Goal: Information Seeking & Learning: Learn about a topic

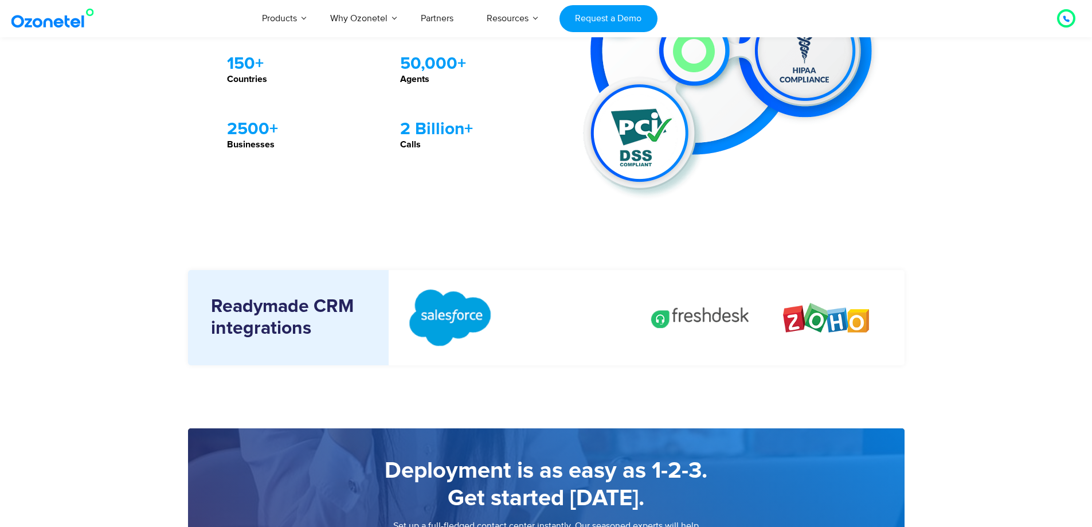
scroll to position [1026, 0]
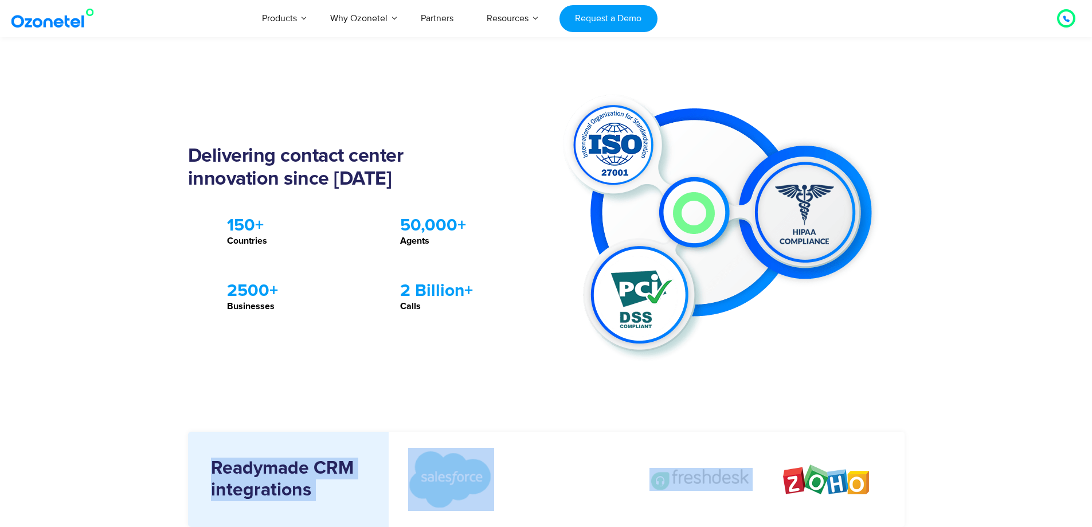
drag, startPoint x: 850, startPoint y: 499, endPoint x: 887, endPoint y: 339, distance: 164.6
click at [837, 482] on img at bounding box center [826, 479] width 86 height 30
click at [796, 495] on div at bounding box center [827, 480] width 126 height 96
click at [800, 483] on img at bounding box center [826, 479] width 86 height 30
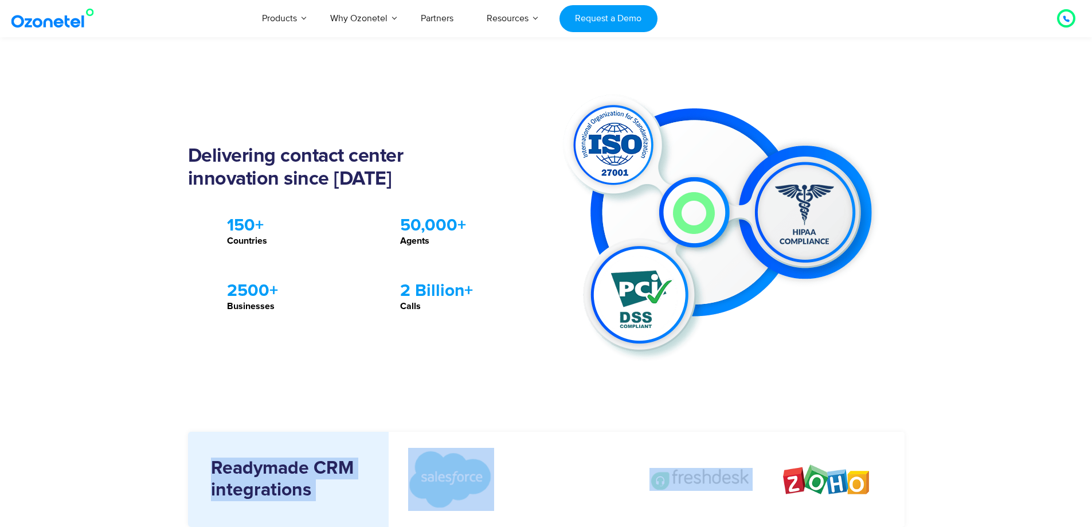
click at [686, 475] on img at bounding box center [700, 479] width 103 height 23
click at [674, 293] on img at bounding box center [725, 228] width 327 height 279
click at [766, 311] on img at bounding box center [725, 228] width 327 height 279
click at [707, 355] on img at bounding box center [725, 228] width 327 height 279
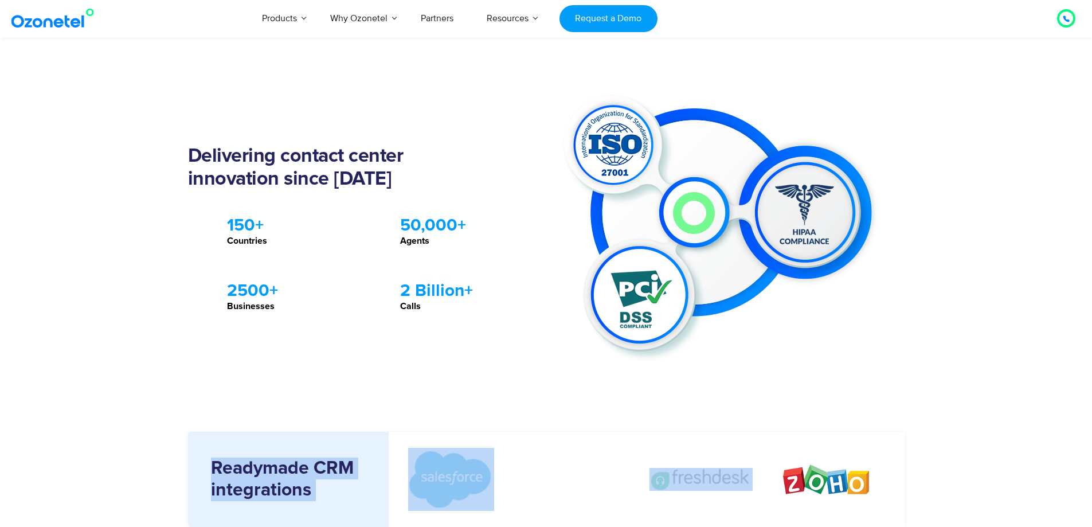
click at [434, 231] on div "Delivering contact center innovation since 2007 .st0{fill:#ED1C24 !important;} …" at bounding box center [367, 228] width 358 height 279
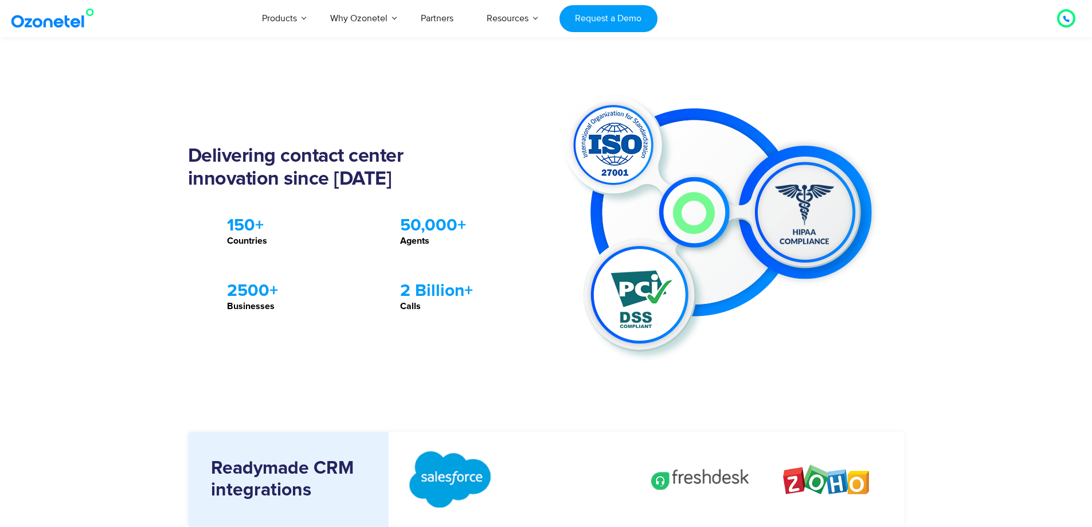
click at [66, 27] on img at bounding box center [55, 18] width 93 height 21
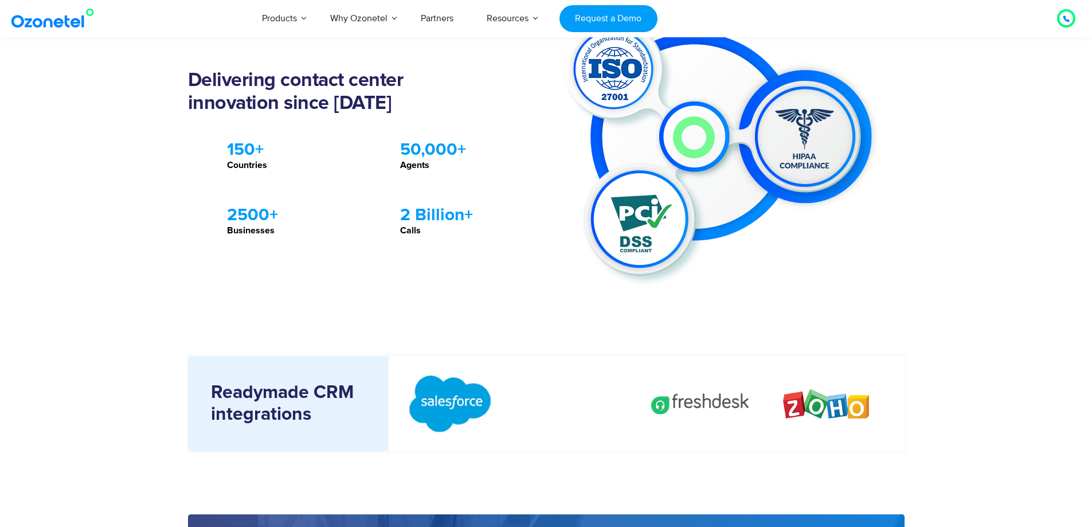
scroll to position [1118, 0]
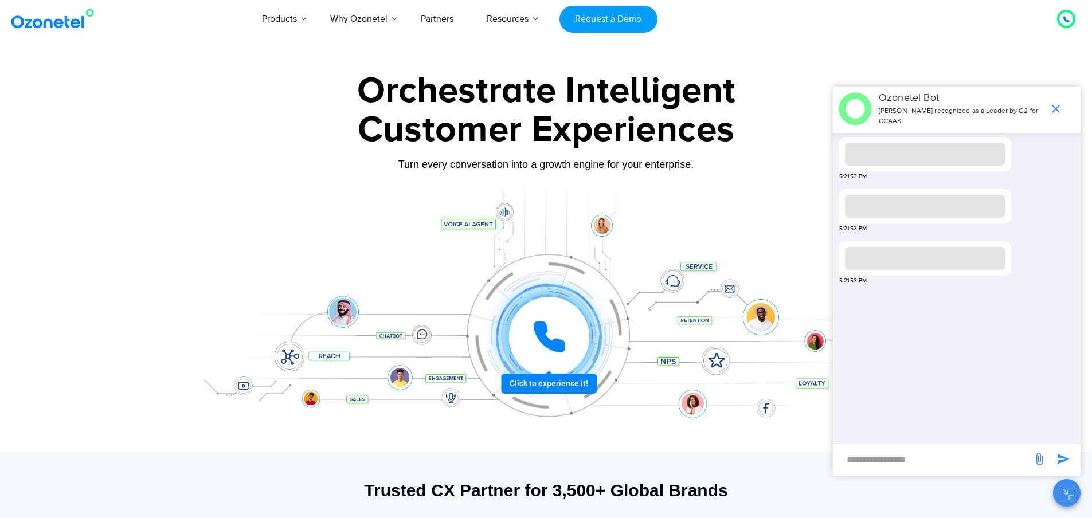
click at [559, 334] on icon at bounding box center [549, 337] width 34 height 34
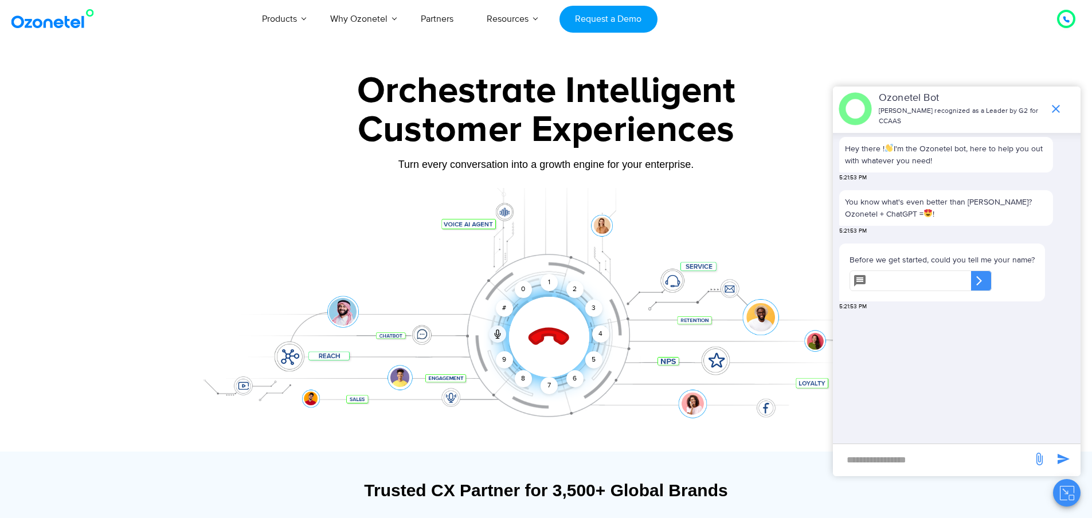
click at [535, 326] on icon at bounding box center [549, 337] width 49 height 49
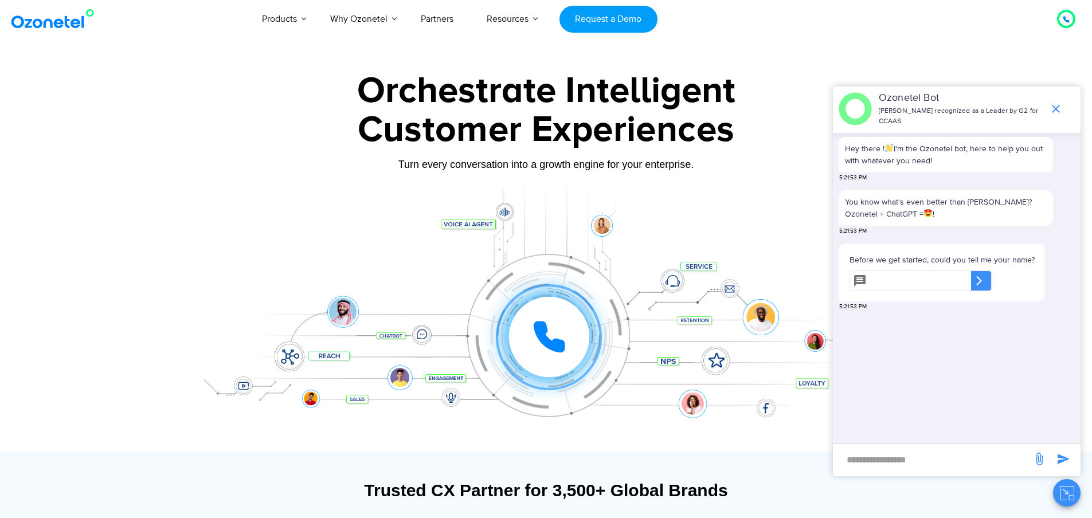
click at [541, 306] on div at bounding box center [549, 337] width 80 height 80
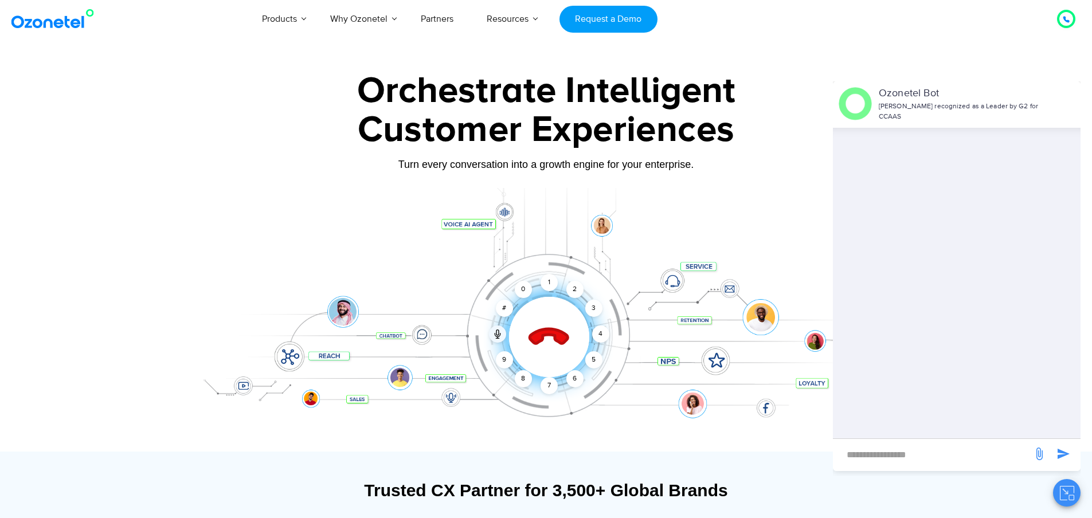
click at [534, 338] on icon at bounding box center [549, 338] width 40 height 40
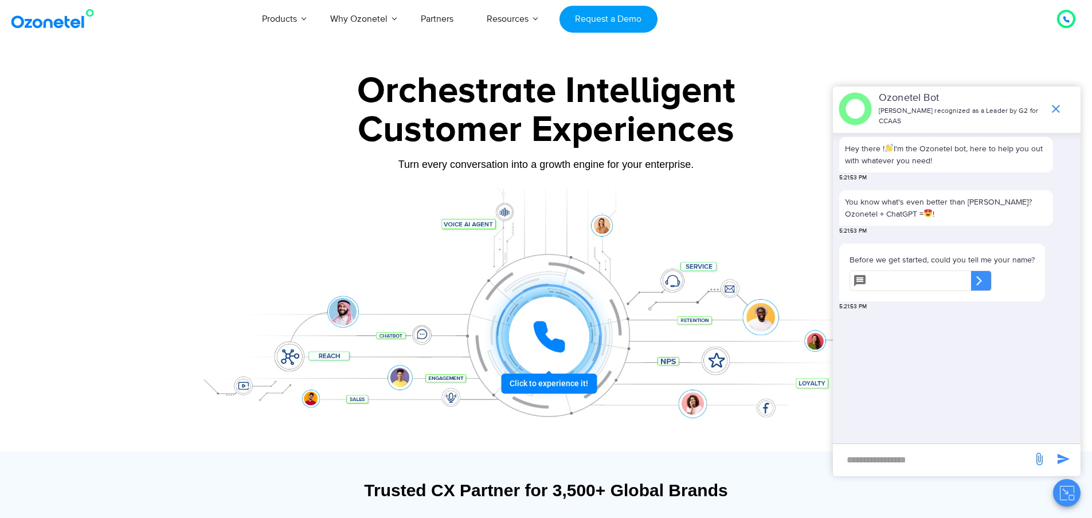
click at [535, 337] on icon at bounding box center [549, 337] width 34 height 34
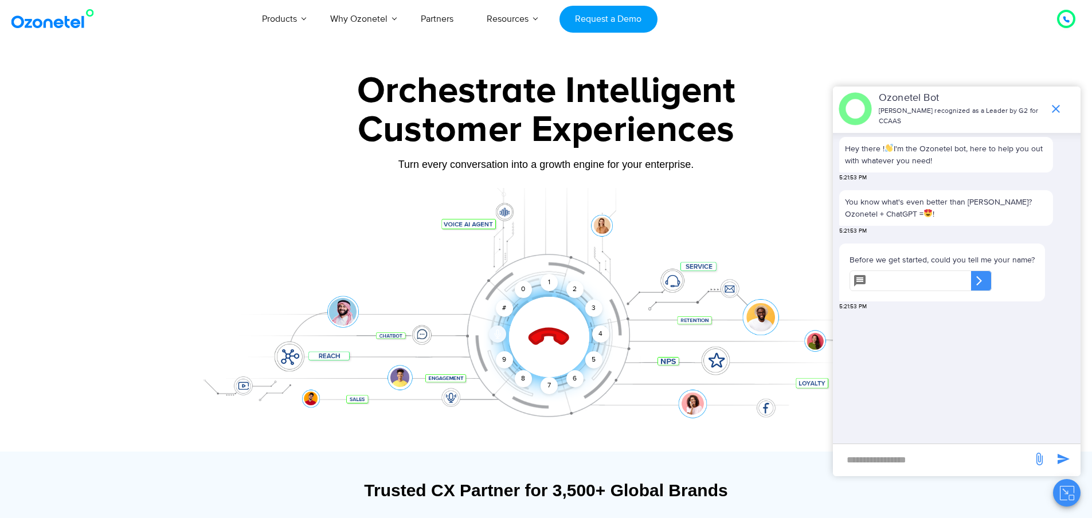
click at [495, 332] on icon at bounding box center [497, 334] width 9 height 9
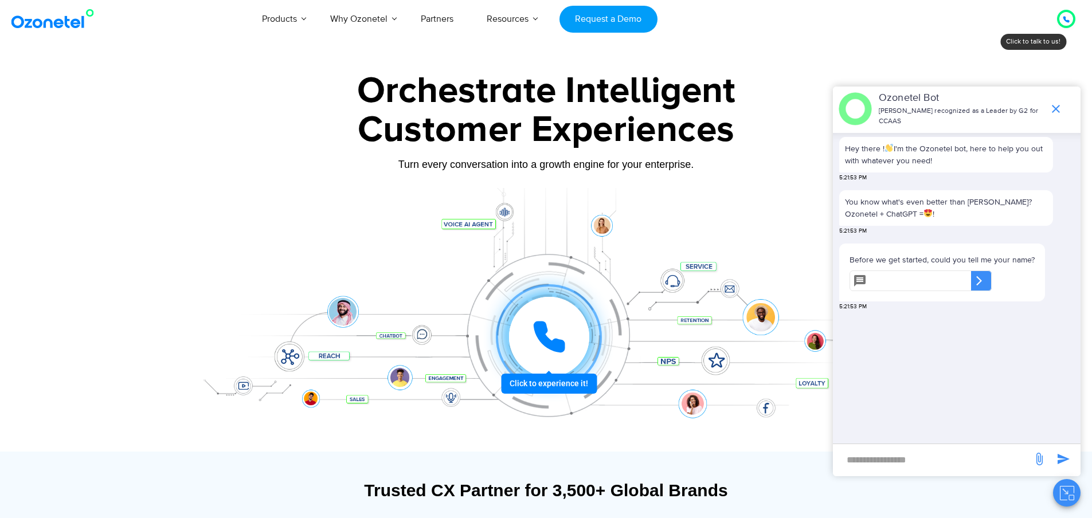
click at [548, 326] on icon at bounding box center [549, 337] width 34 height 34
click at [530, 368] on div at bounding box center [549, 337] width 80 height 80
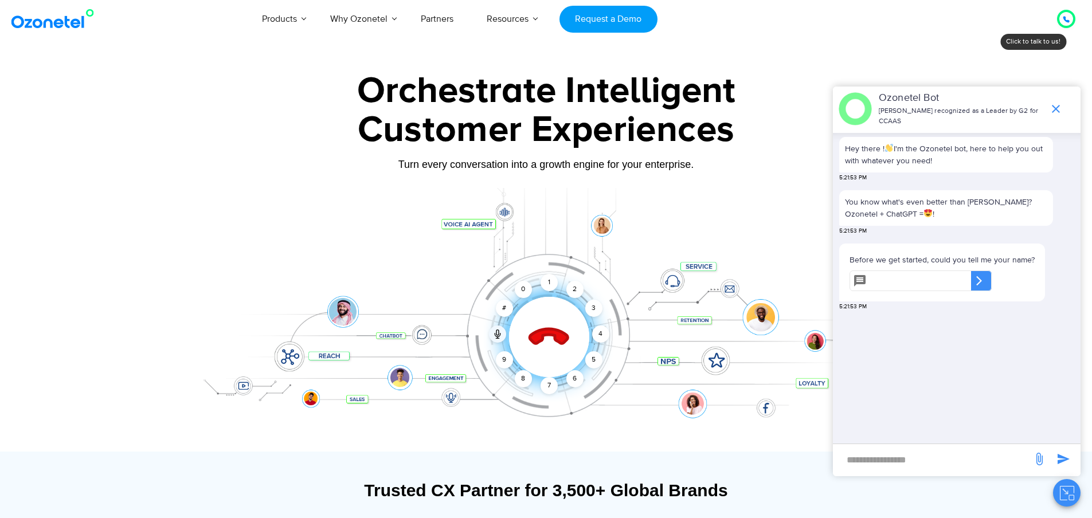
click at [515, 363] on div "Click to end call Call ended 1 2 3 4 5 6 7 8 9 # 0" at bounding box center [546, 314] width 717 height 195
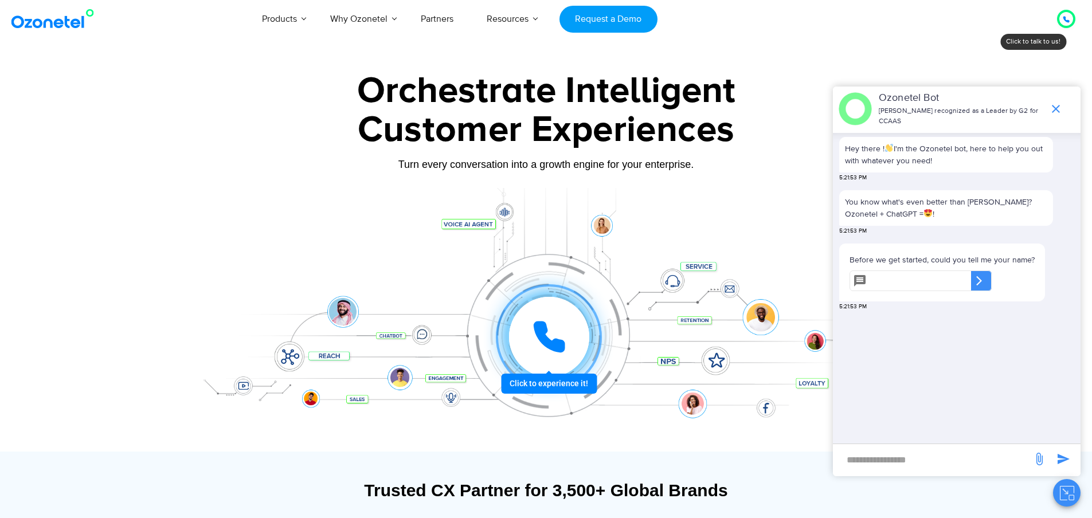
click at [546, 346] on icon at bounding box center [549, 337] width 29 height 29
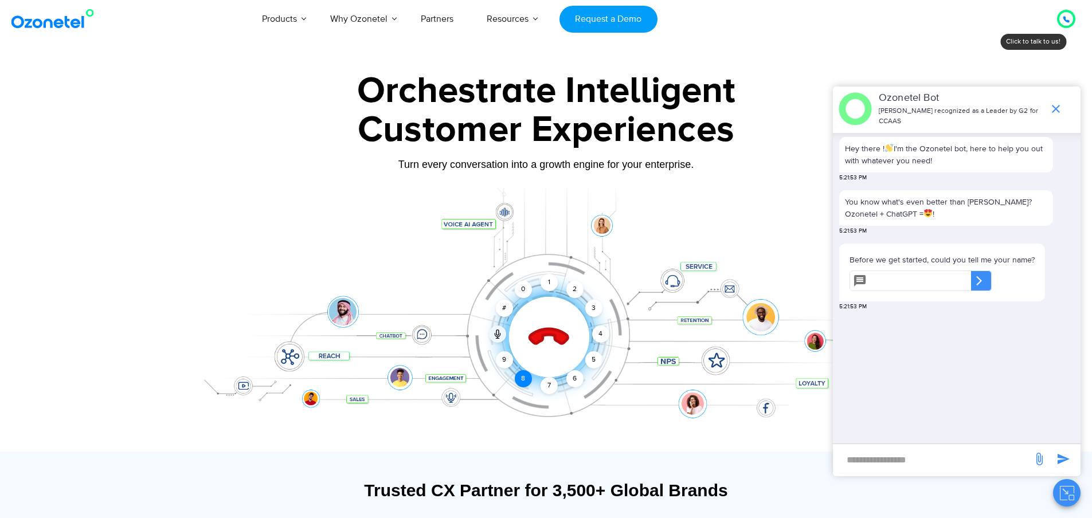
click at [521, 380] on div "8" at bounding box center [523, 378] width 17 height 17
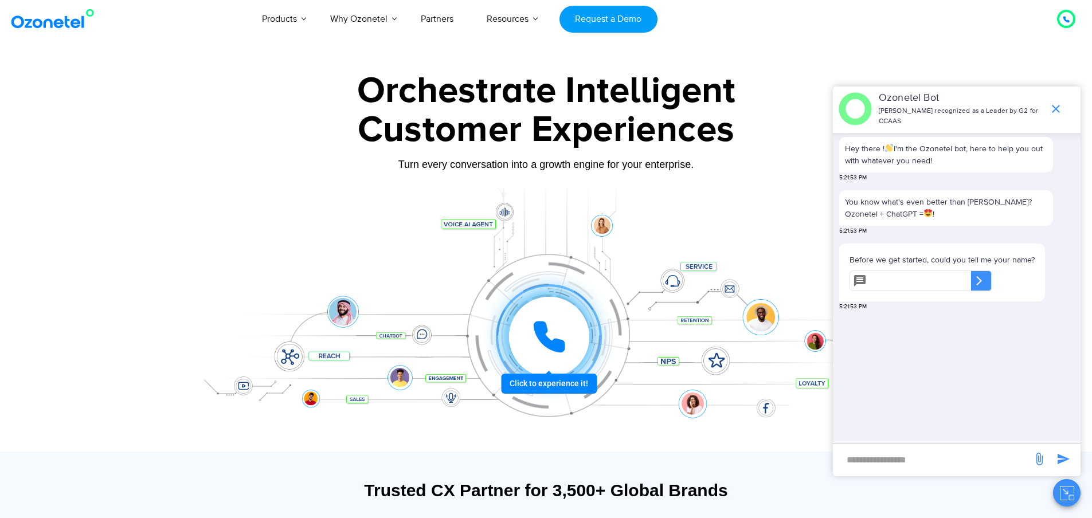
click at [542, 356] on div at bounding box center [549, 337] width 80 height 80
click at [914, 279] on input "text" at bounding box center [921, 281] width 100 height 21
type input "****"
click at [992, 283] on div "​" at bounding box center [981, 281] width 21 height 21
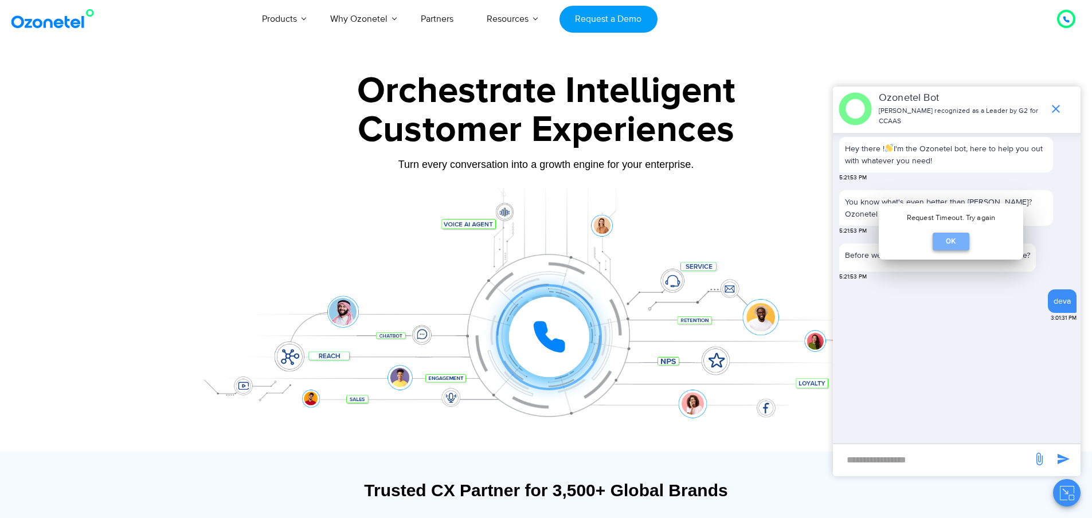
click at [943, 241] on button "OK" at bounding box center [951, 242] width 37 height 18
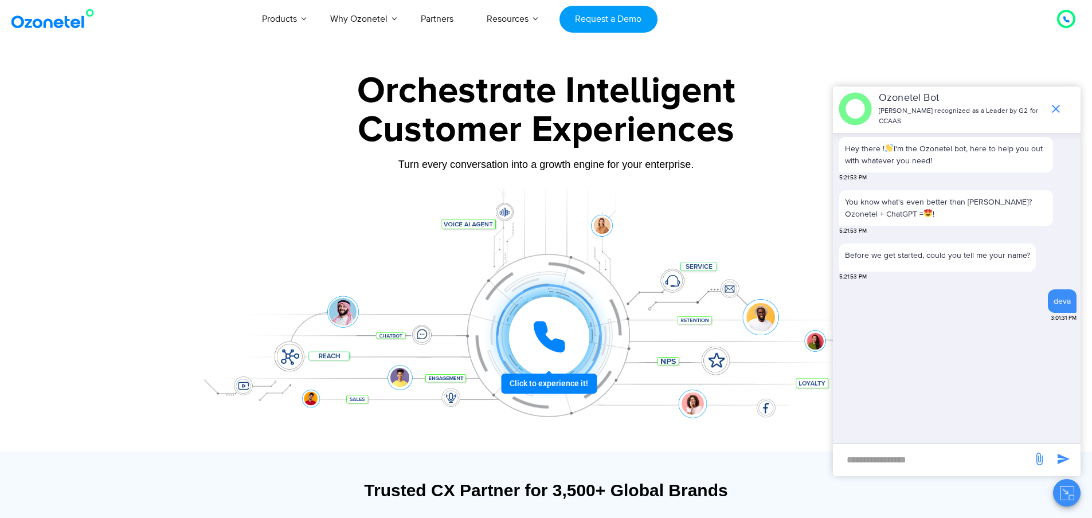
click at [554, 324] on icon at bounding box center [549, 337] width 34 height 34
click at [568, 332] on div at bounding box center [549, 337] width 80 height 80
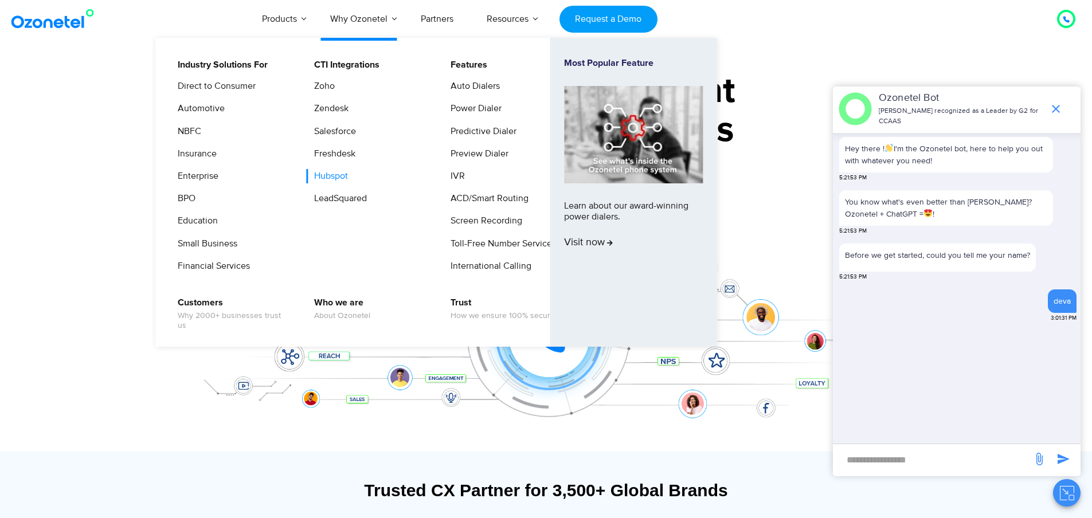
click at [337, 177] on link "Hubspot" at bounding box center [328, 176] width 43 height 14
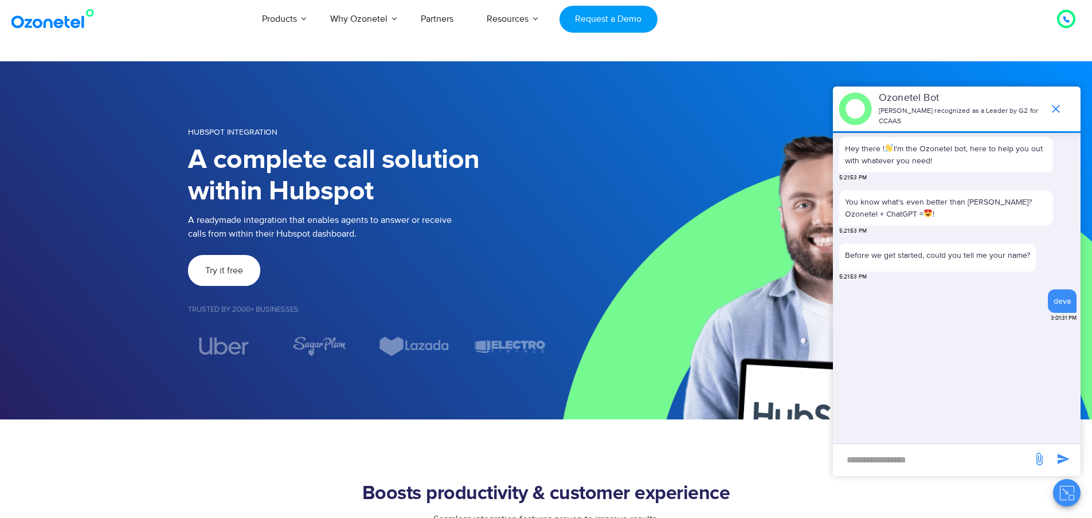
click at [230, 275] on span "Try it free" at bounding box center [224, 270] width 38 height 9
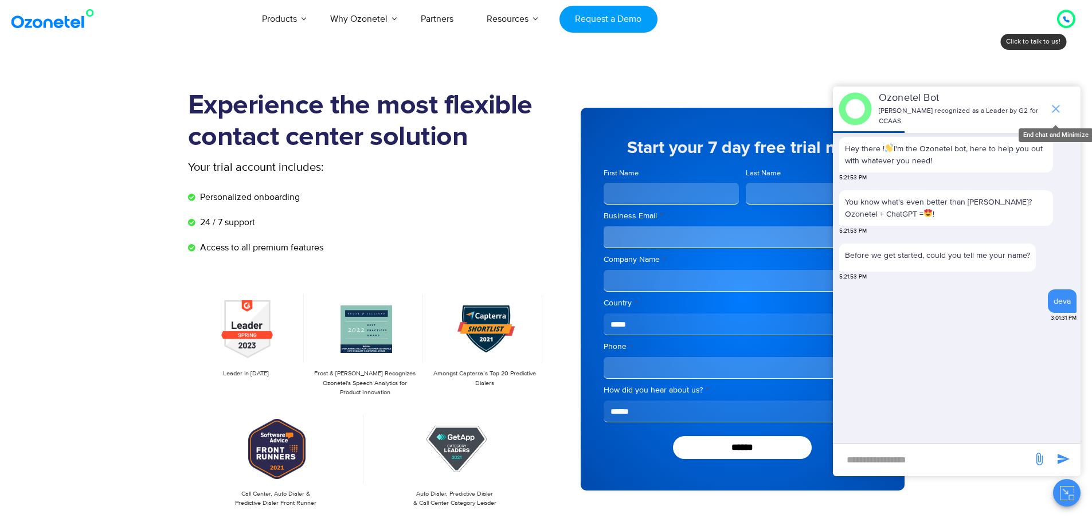
click at [1058, 102] on icon "end chat or minimize" at bounding box center [1056, 109] width 14 height 14
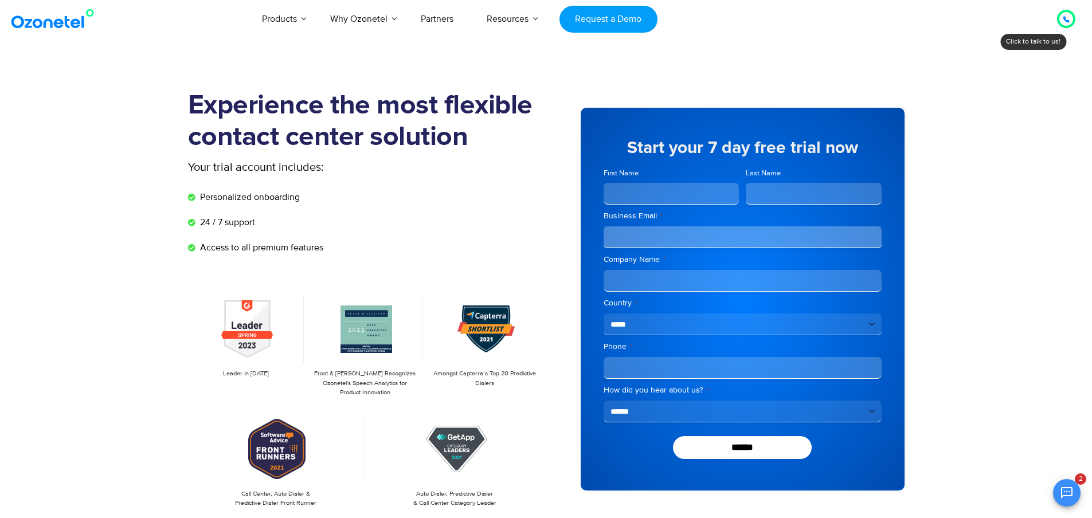
click at [1070, 18] on div at bounding box center [1066, 19] width 14 height 14
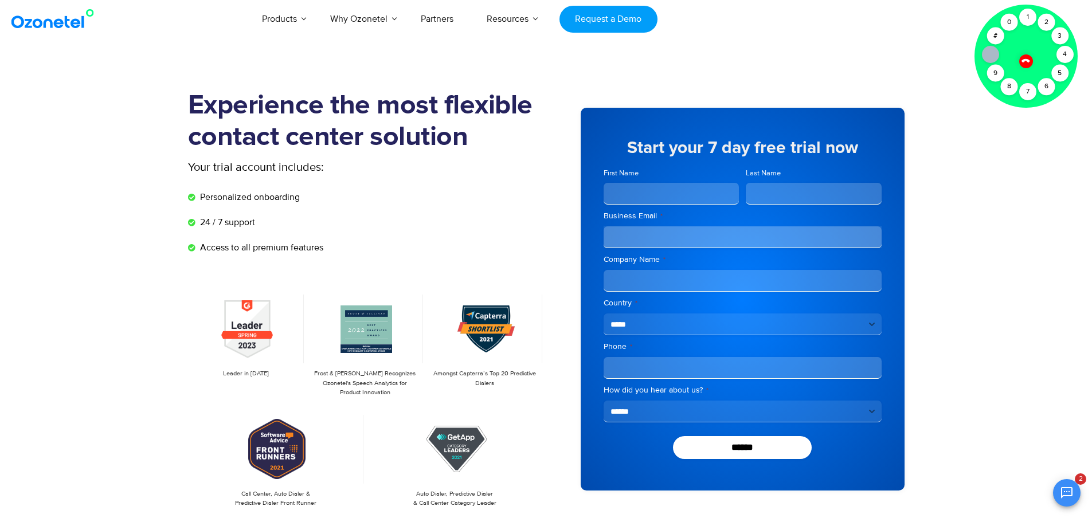
scroll to position [49, 0]
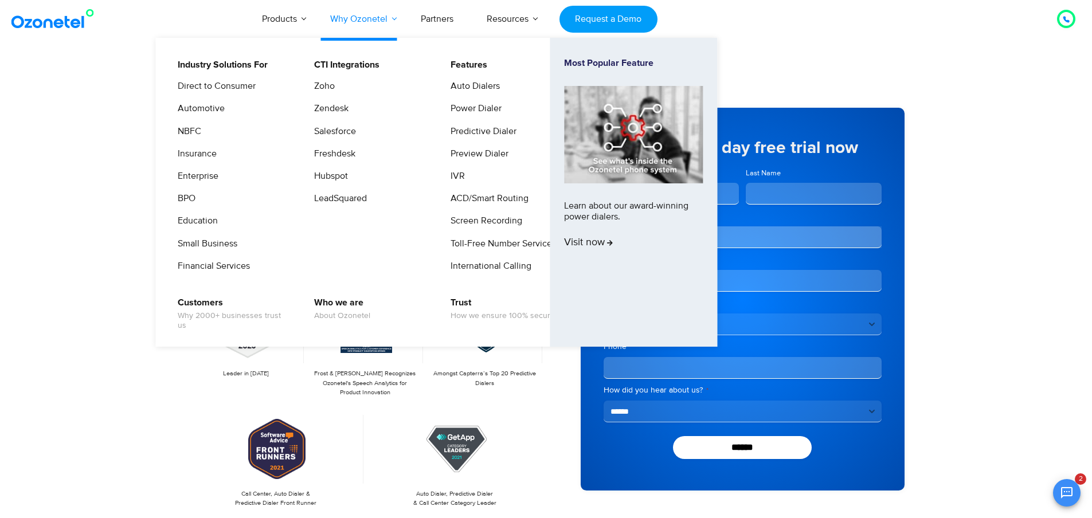
click at [390, 15] on link "Why Ozonetel" at bounding box center [359, 19] width 91 height 38
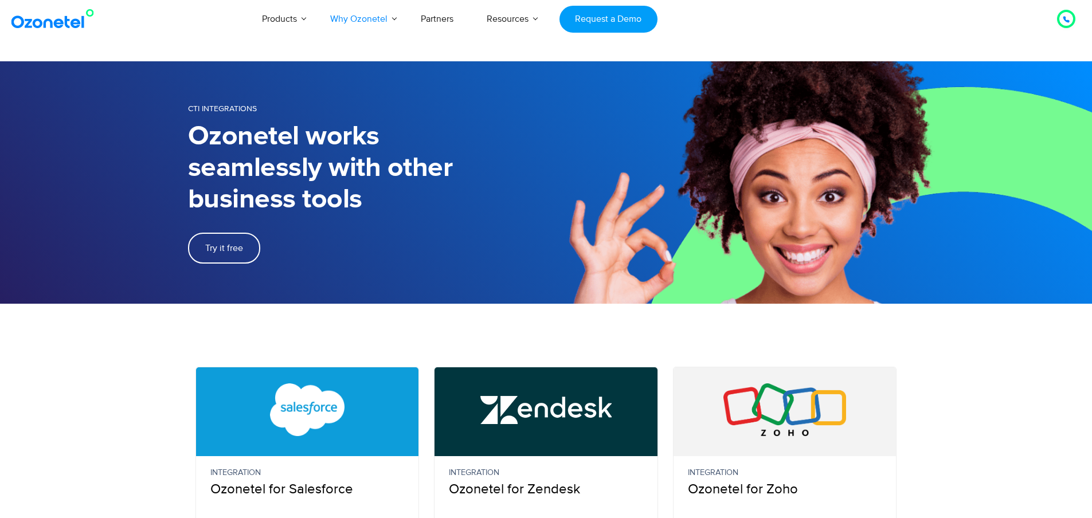
drag, startPoint x: 0, startPoint y: 0, endPoint x: 183, endPoint y: 348, distance: 393.4
click at [183, 348] on section "Integration Ozonetel for Salesforce Read More Integration Ozonetel for Zendesk …" at bounding box center [546, 428] width 1092 height 248
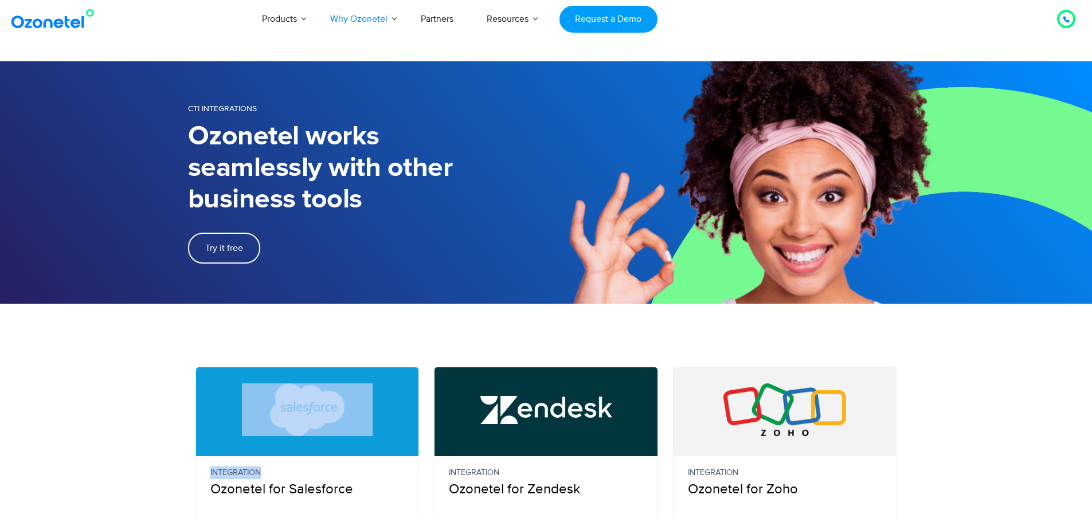
click at [183, 348] on section "Integration Ozonetel for Salesforce Read More Integration Ozonetel for Zendesk …" at bounding box center [546, 428] width 1092 height 248
click at [383, 329] on section "Integration Ozonetel for Salesforce Read More Integration Ozonetel for Zendesk …" at bounding box center [546, 428] width 1092 height 248
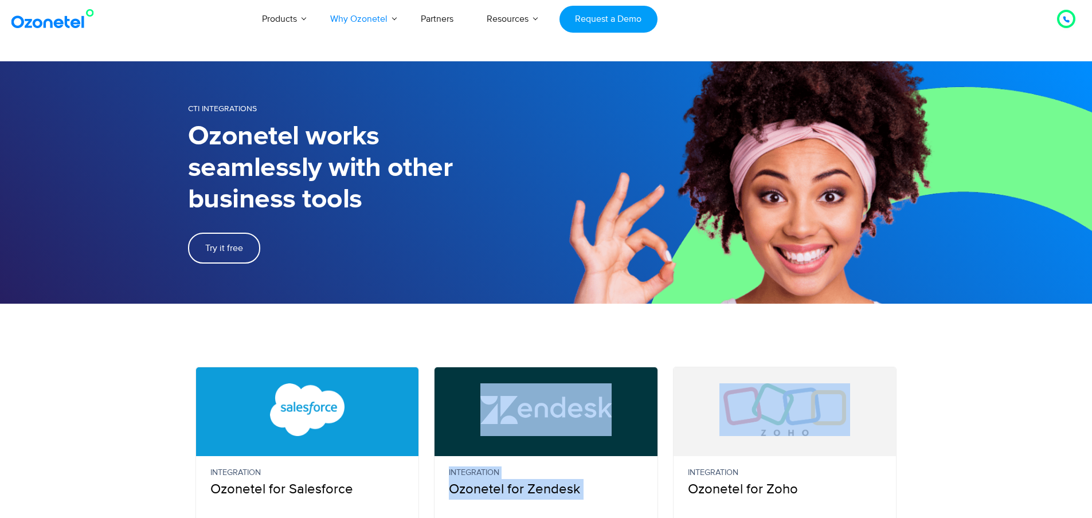
drag, startPoint x: 864, startPoint y: 409, endPoint x: 457, endPoint y: 387, distance: 408.2
click at [560, 394] on div "Integration Ozonetel for Salesforce Read More Integration Ozonetel for Zendesk …" at bounding box center [546, 459] width 734 height 185
click at [780, 445] on figure at bounding box center [785, 409] width 223 height 85
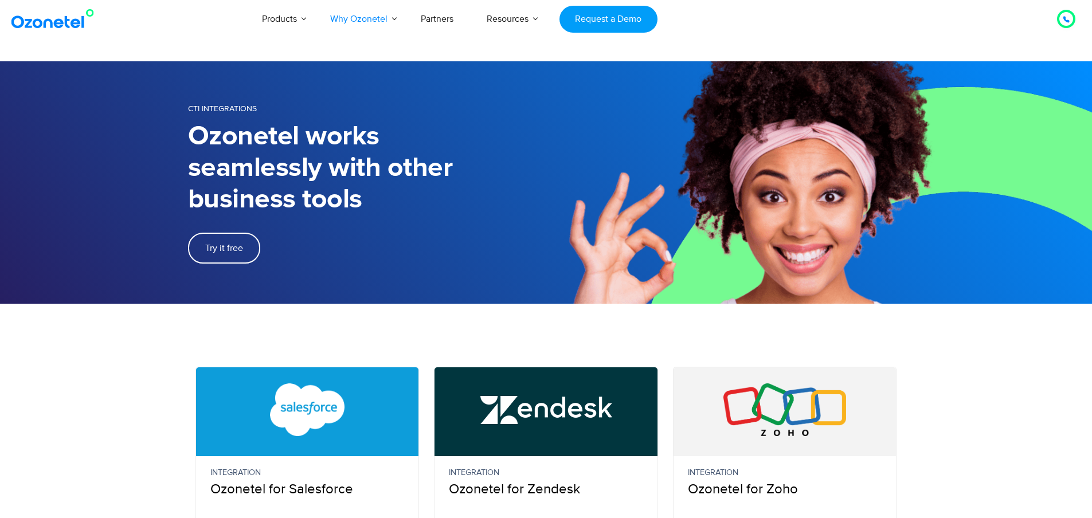
click at [766, 425] on img at bounding box center [784, 409] width 131 height 53
drag, startPoint x: 692, startPoint y: 415, endPoint x: 864, endPoint y: 436, distance: 173.3
click at [864, 436] on figure at bounding box center [785, 409] width 223 height 85
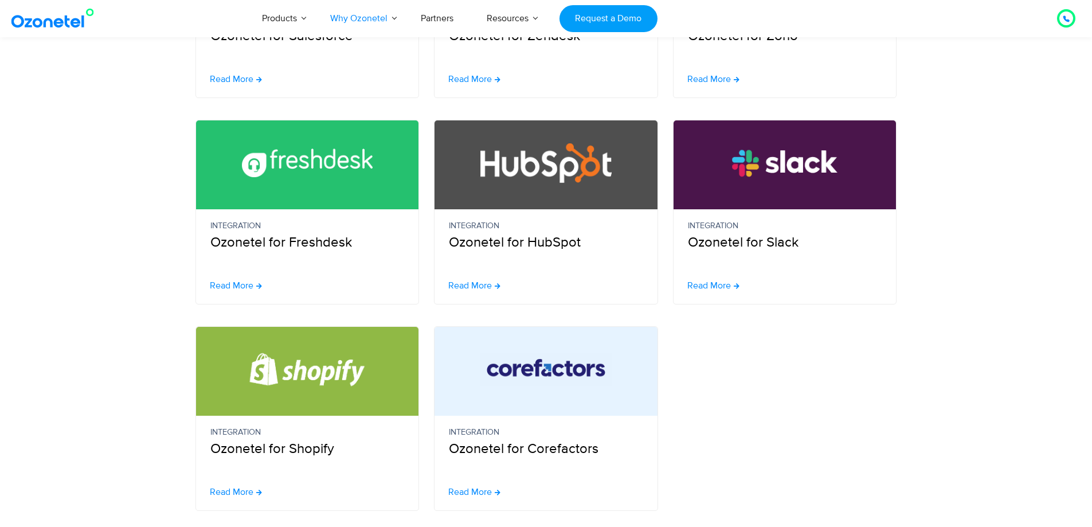
scroll to position [2000, 0]
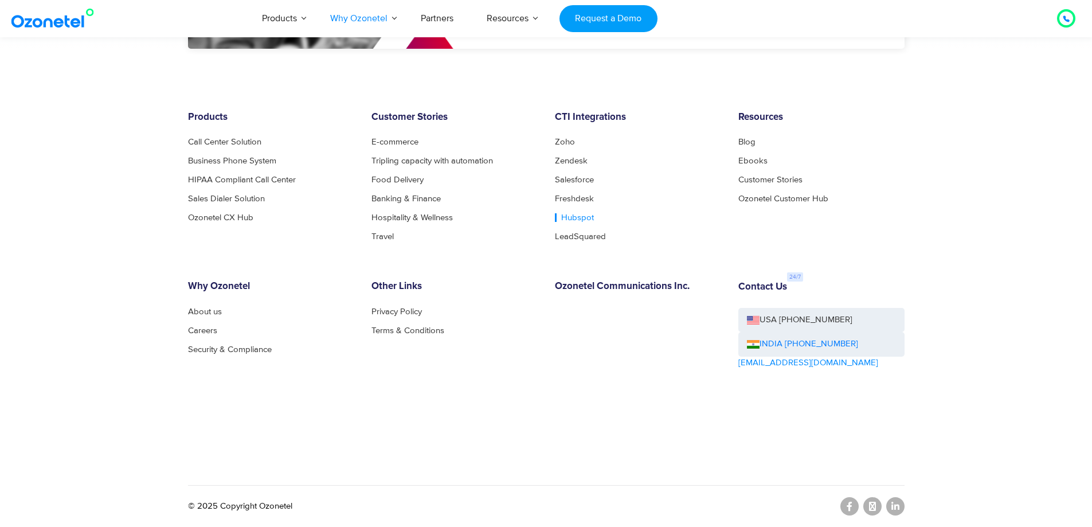
click at [575, 219] on link "Hubspot" at bounding box center [574, 217] width 39 height 9
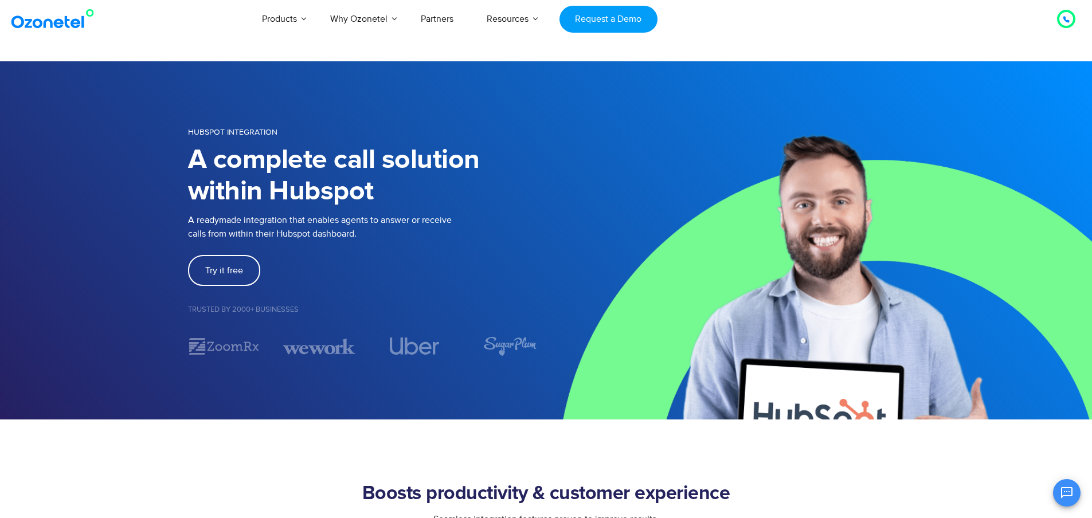
scroll to position [207, 0]
